Goal: Go to known website: Access a specific website the user already knows

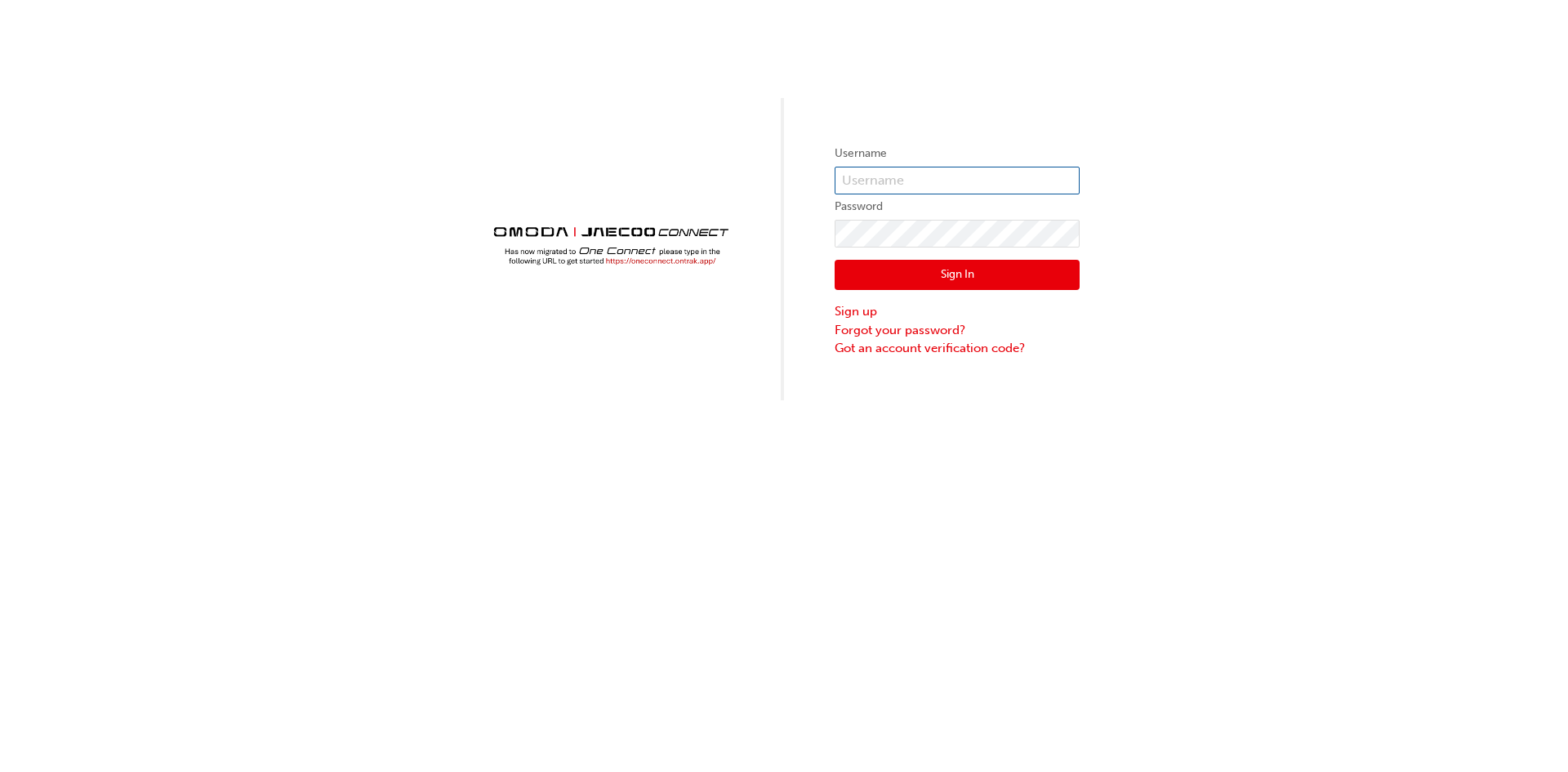
type input "OJAU107"
click at [952, 278] on button "Sign In" at bounding box center [956, 275] width 245 height 31
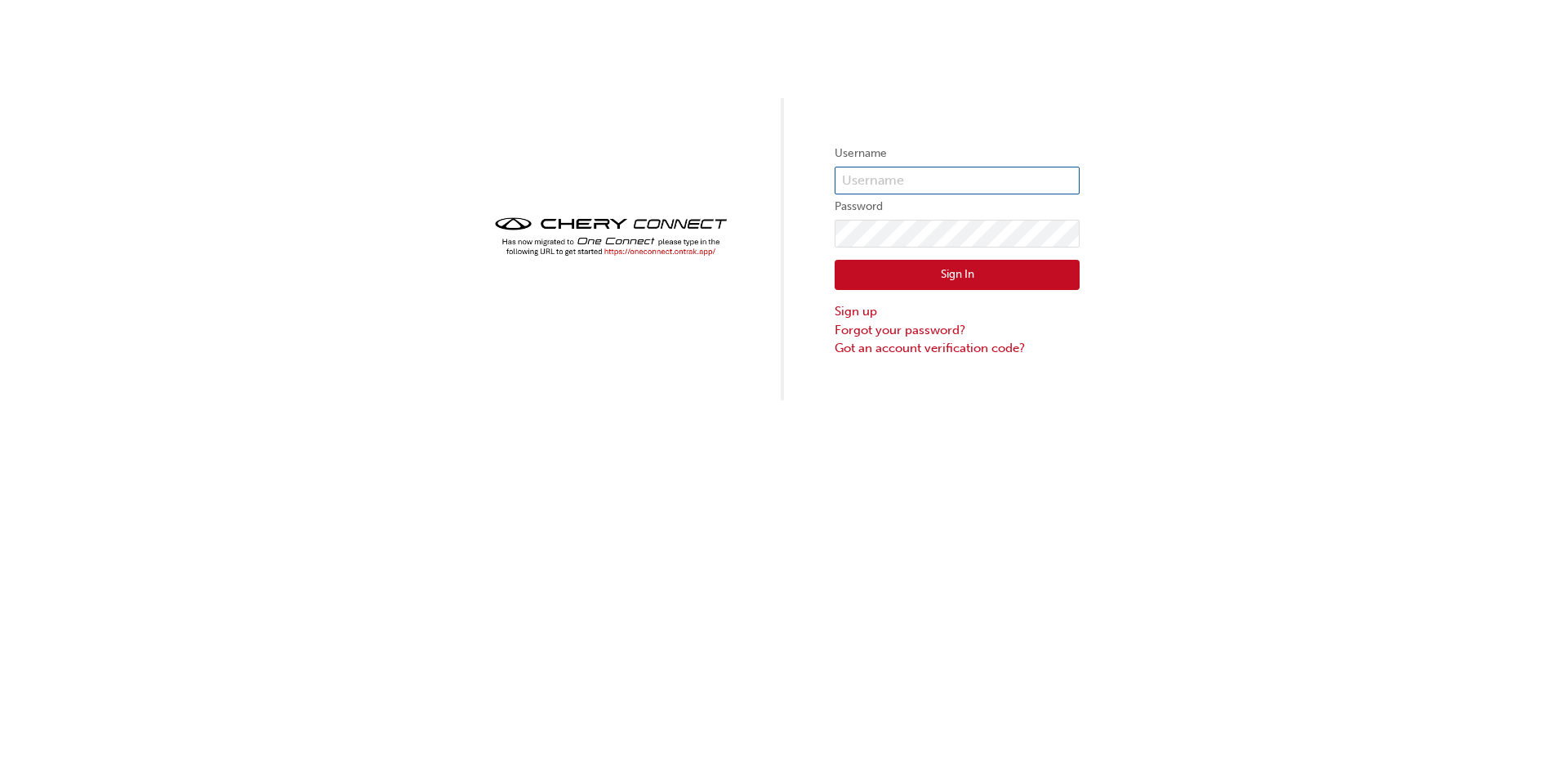
type input "[EMAIL_ADDRESS][DOMAIN_NAME]"
click at [875, 273] on button "Sign In" at bounding box center [956, 275] width 245 height 31
